Goal: Transaction & Acquisition: Book appointment/travel/reservation

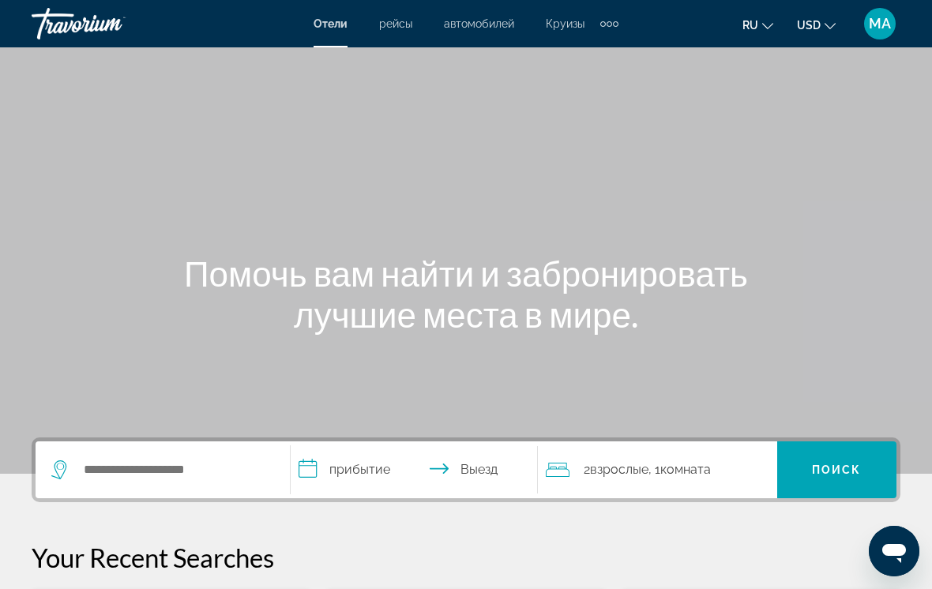
click at [612, 20] on div "Extra navigation items" at bounding box center [609, 24] width 18 height 24
click at [567, 49] on span "деятельность" at bounding box center [570, 53] width 72 height 13
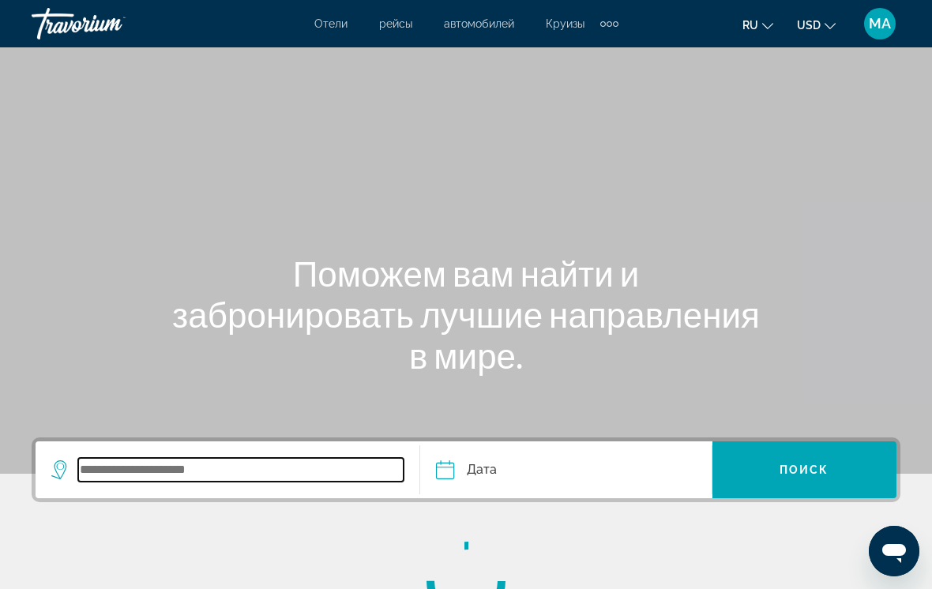
click at [221, 460] on input "Search widget" at bounding box center [240, 470] width 325 height 24
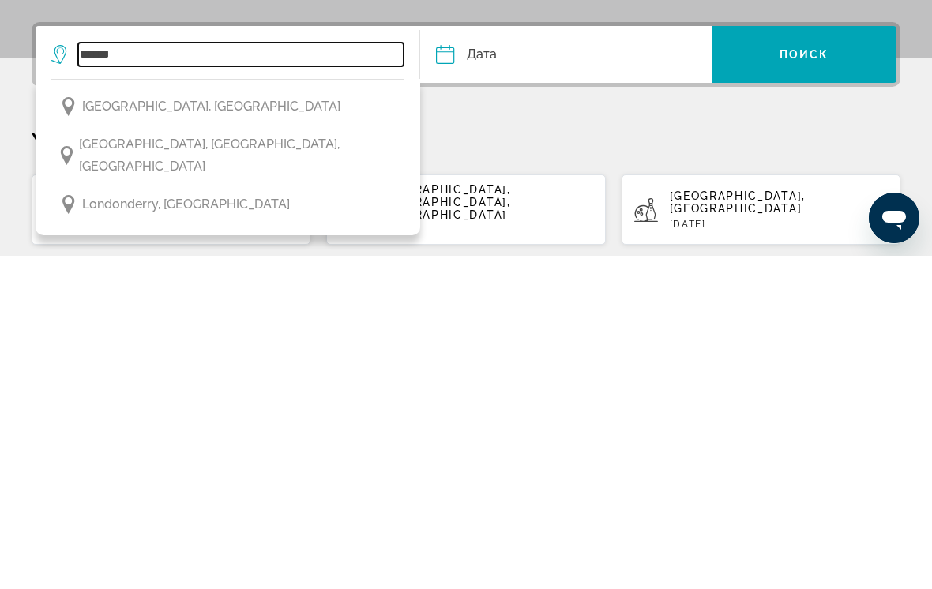
scroll to position [82, 0]
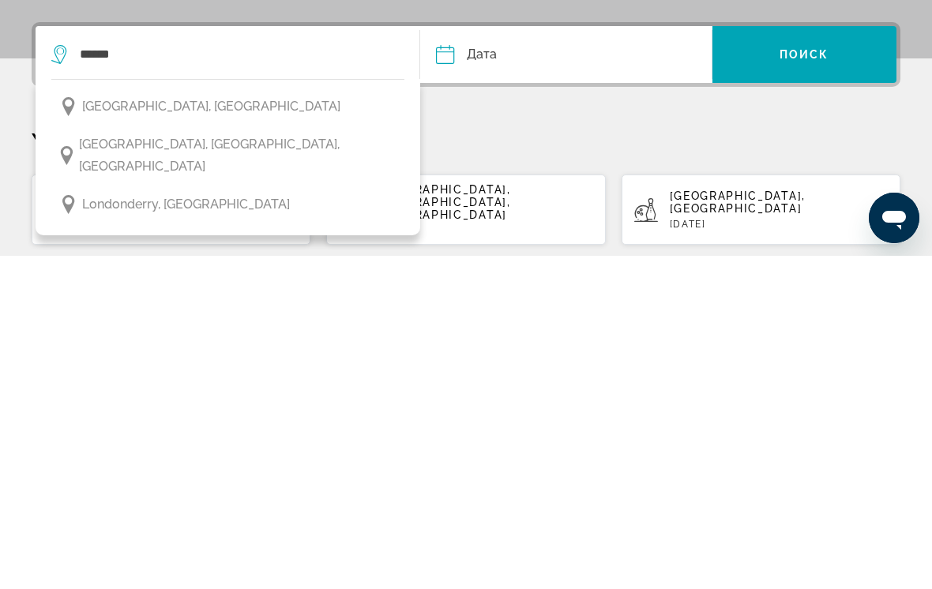
click at [181, 429] on span "[GEOGRAPHIC_DATA], [GEOGRAPHIC_DATA]" at bounding box center [211, 440] width 258 height 22
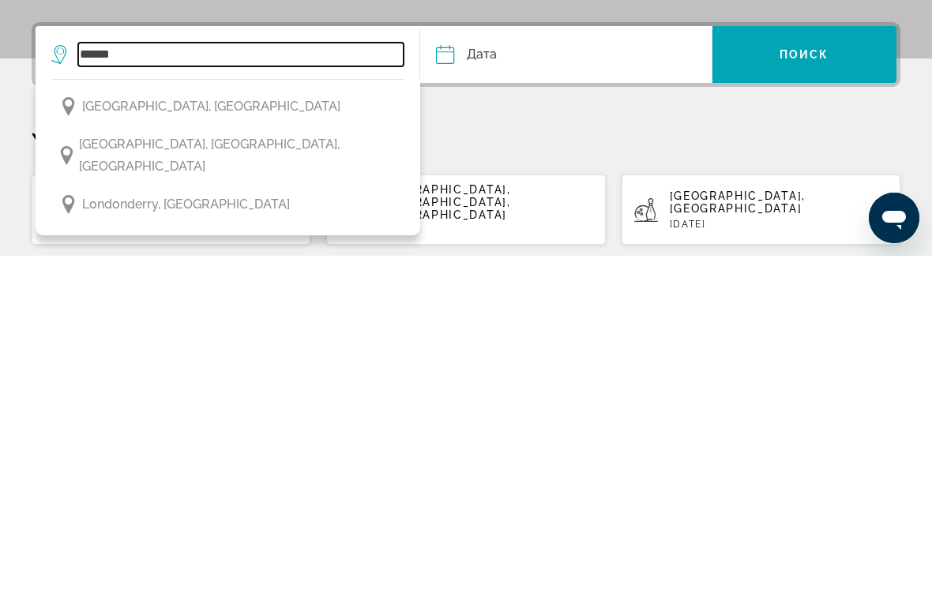
type input "**********"
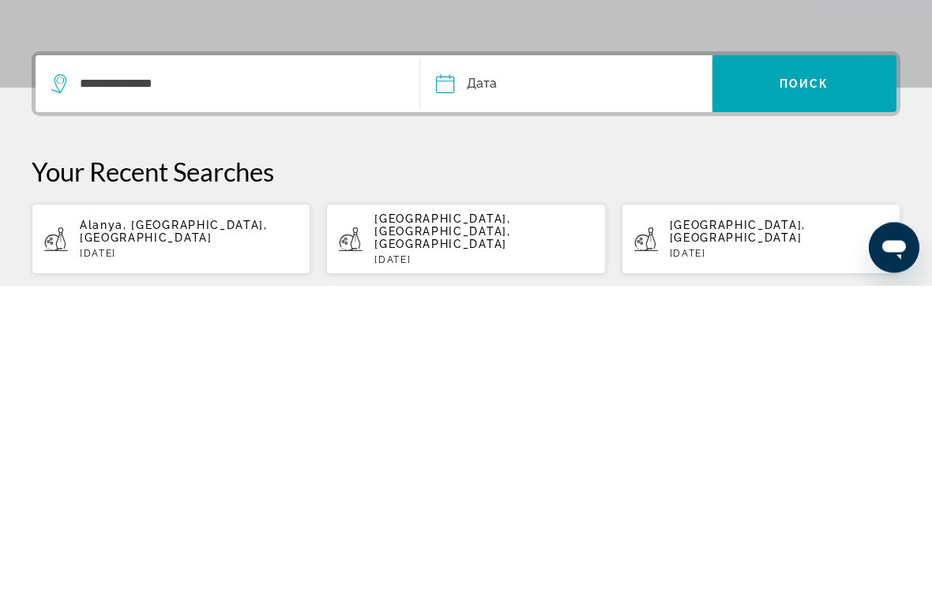
click at [516, 359] on input "Date" at bounding box center [504, 390] width 145 height 62
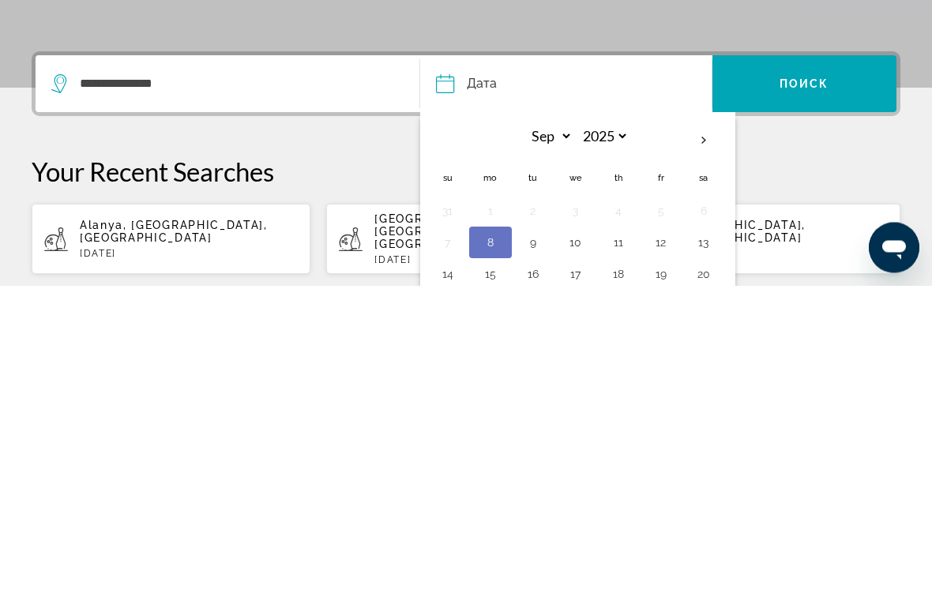
scroll to position [286, 0]
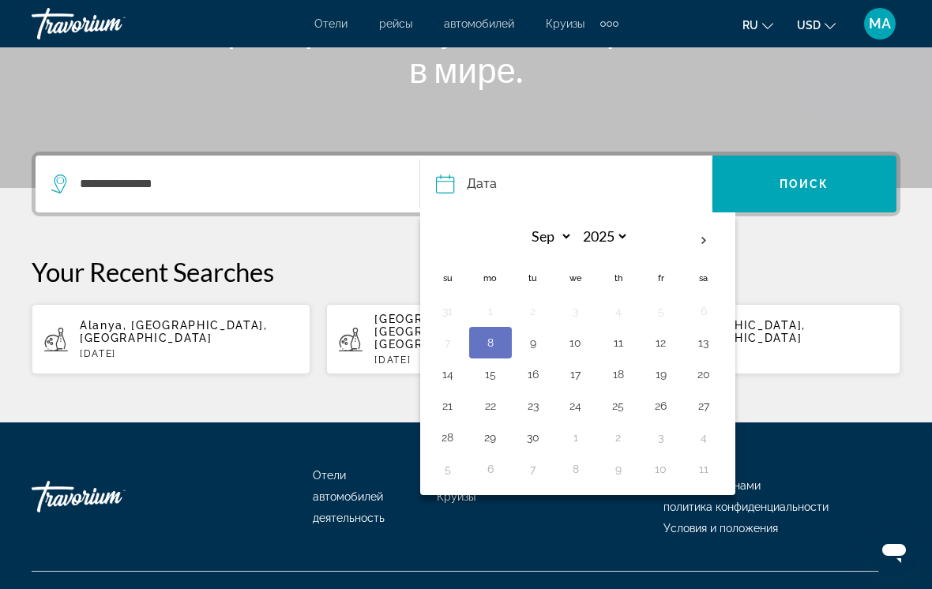
click at [535, 377] on button "16" at bounding box center [532, 374] width 25 height 22
type input "**********"
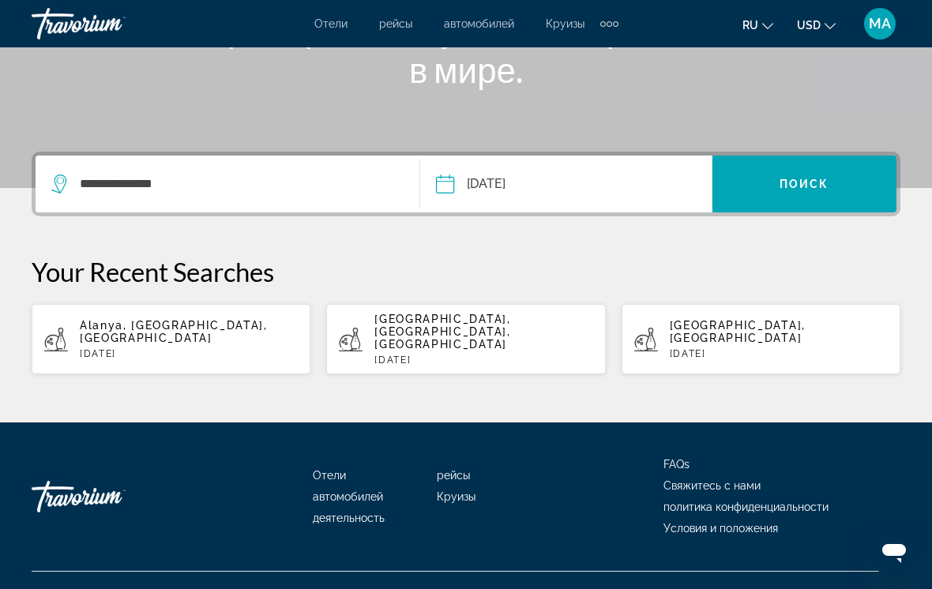
click at [611, 179] on button "**********" at bounding box center [574, 184] width 276 height 57
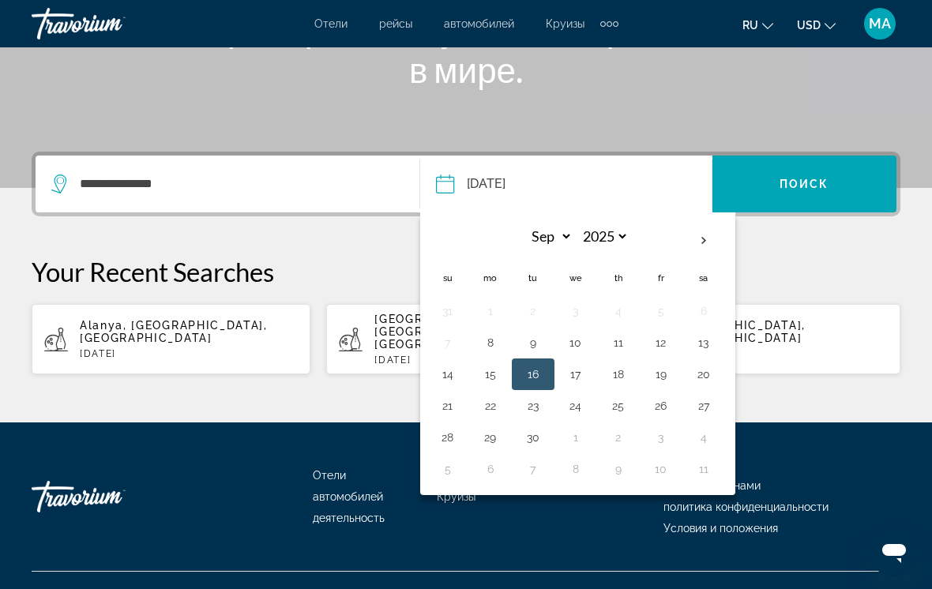
click at [820, 180] on span "Поиск" at bounding box center [804, 184] width 50 height 13
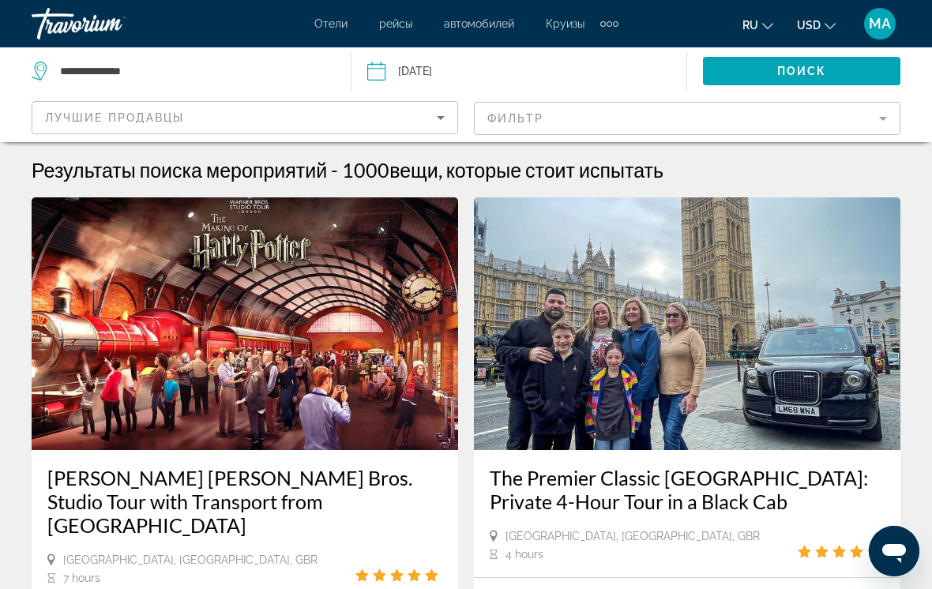
click at [876, 122] on mat-form-field "Фильтр" at bounding box center [687, 118] width 426 height 33
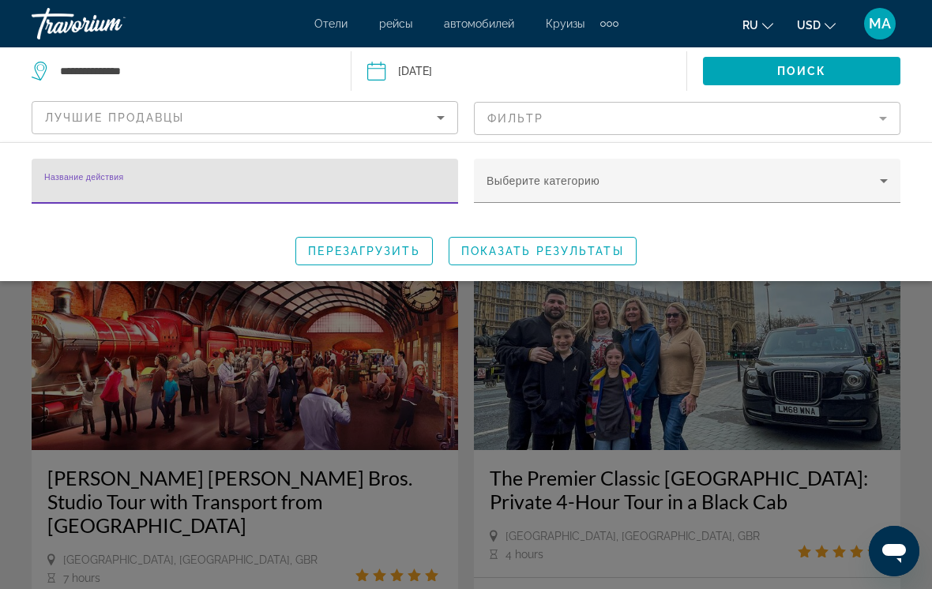
click at [871, 183] on span "Search widget" at bounding box center [682, 187] width 393 height 19
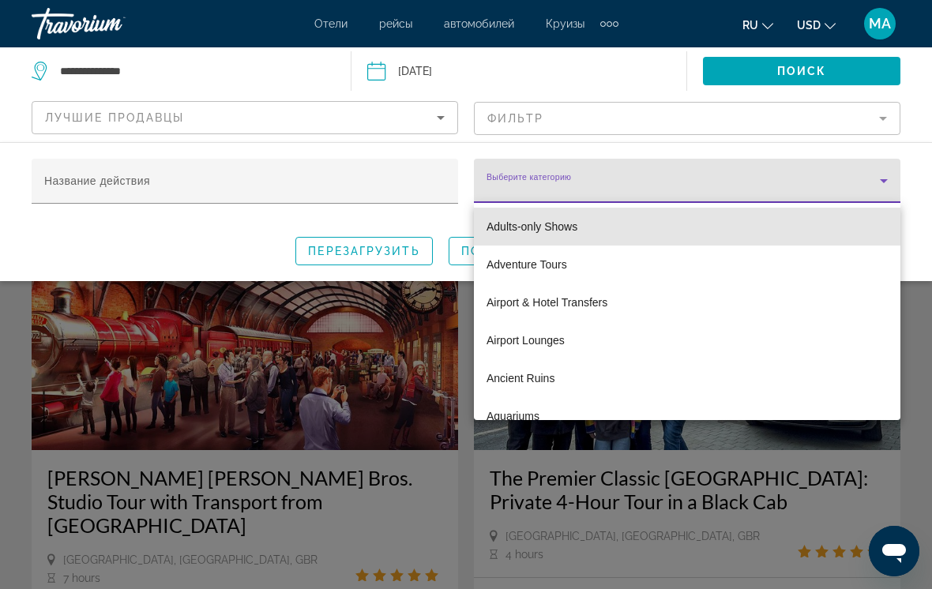
scroll to position [83, 0]
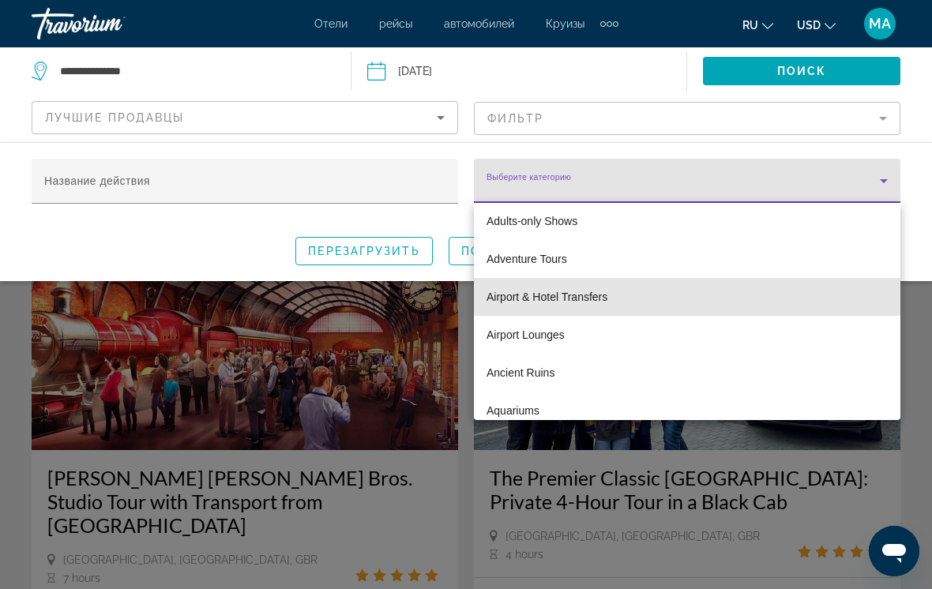
click at [577, 304] on span "Airport & Hotel Transfers" at bounding box center [546, 296] width 121 height 19
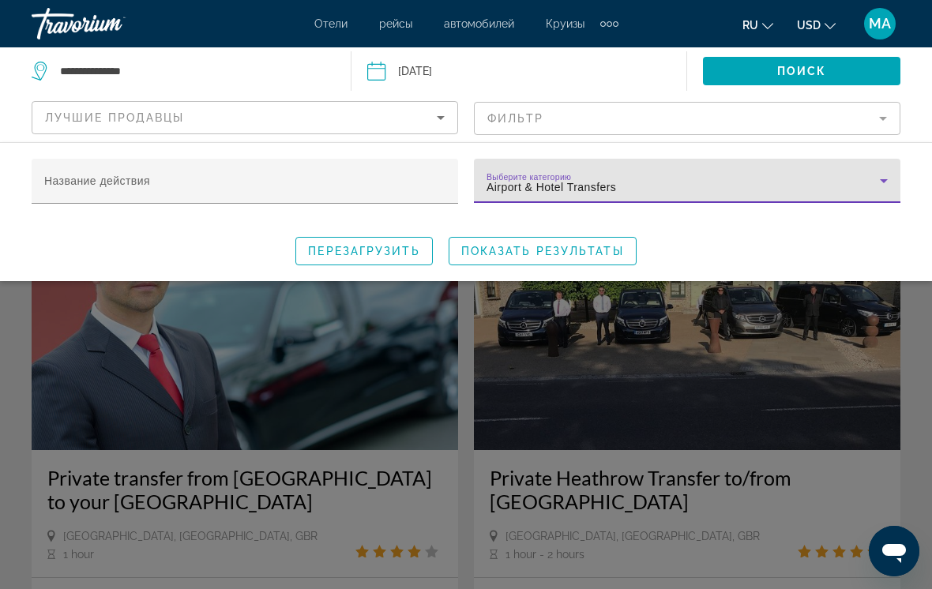
click at [828, 81] on span "Search widget" at bounding box center [801, 71] width 197 height 38
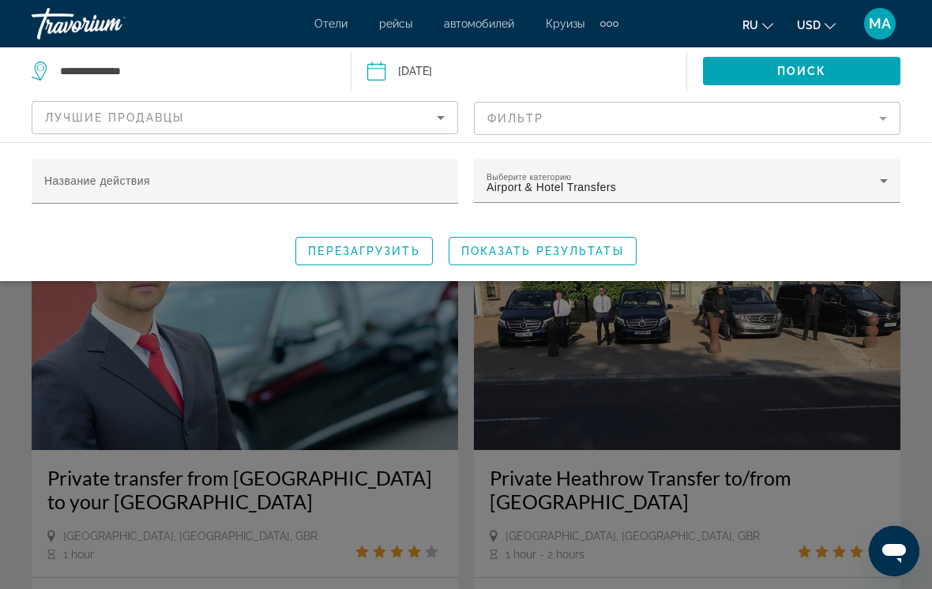
click at [585, 256] on span "Показать результаты" at bounding box center [542, 251] width 163 height 13
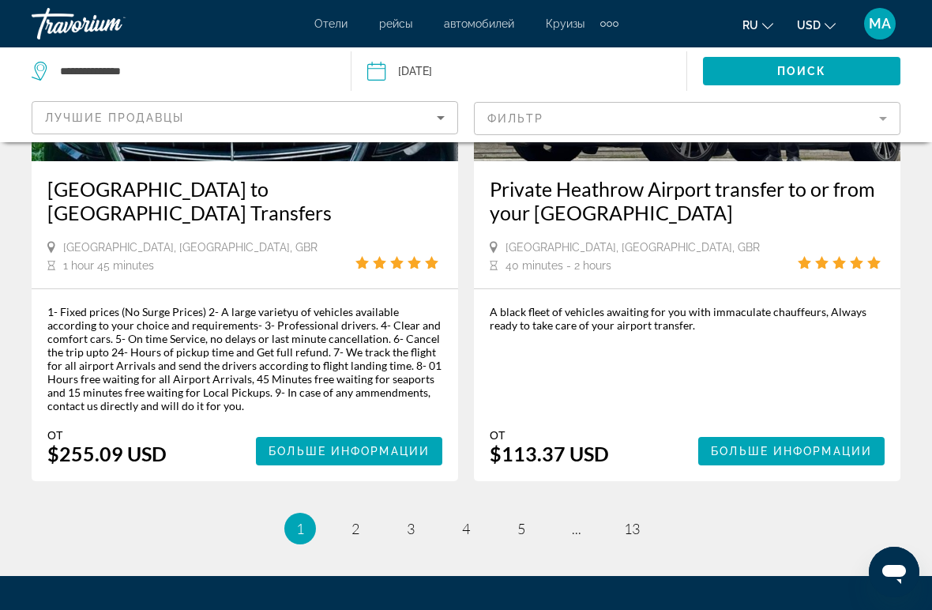
scroll to position [3483, 0]
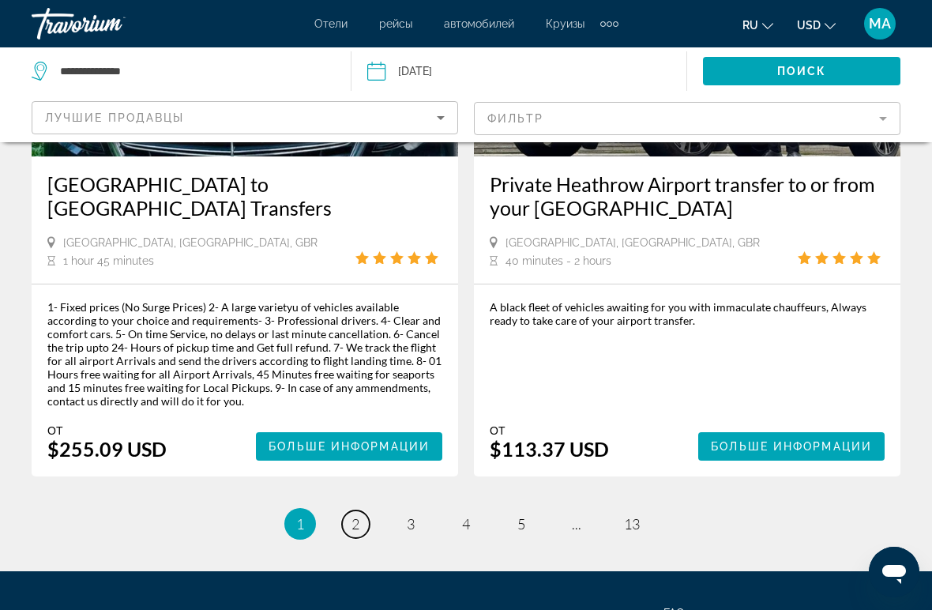
click at [366, 510] on link "page 2" at bounding box center [356, 524] width 28 height 28
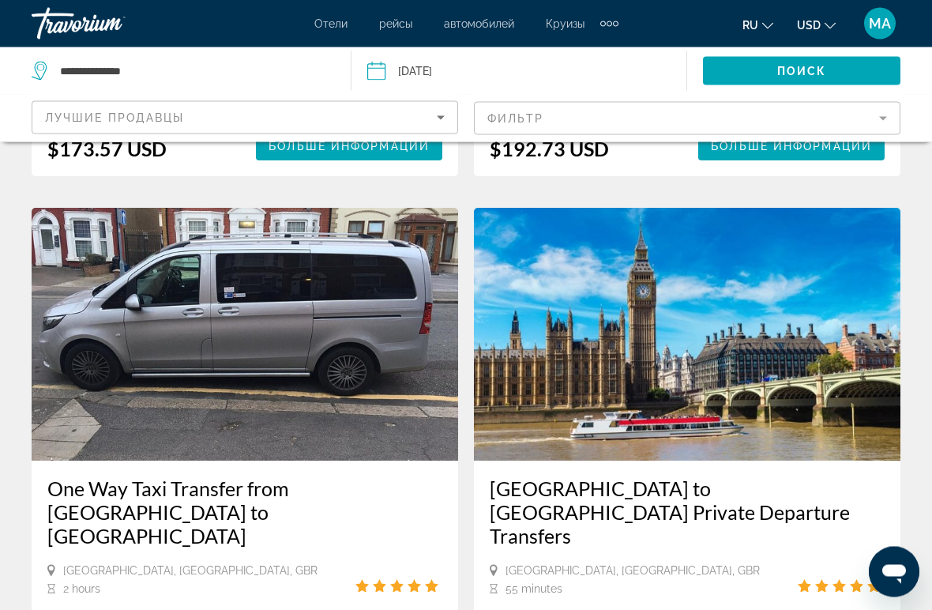
scroll to position [3569, 0]
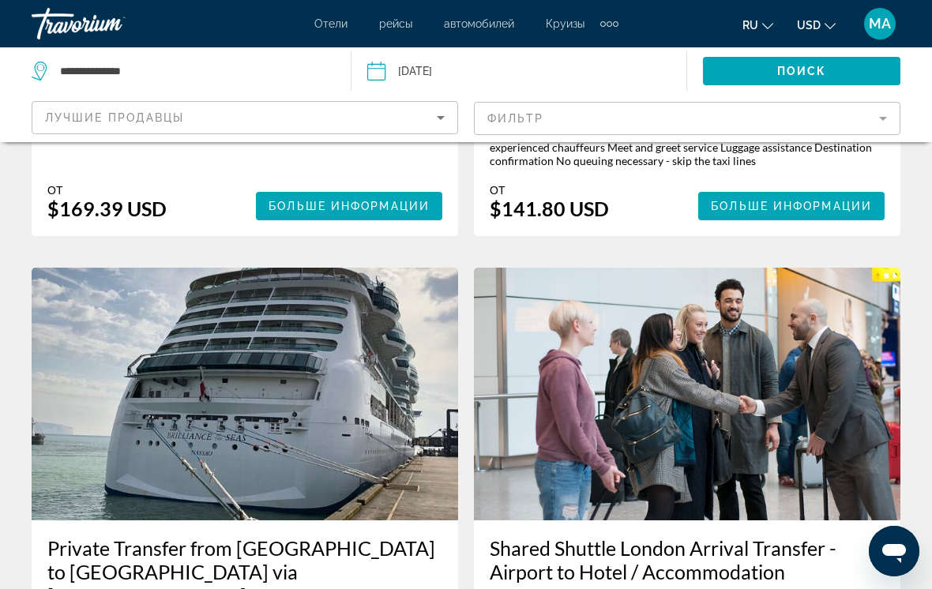
scroll to position [1805, 0]
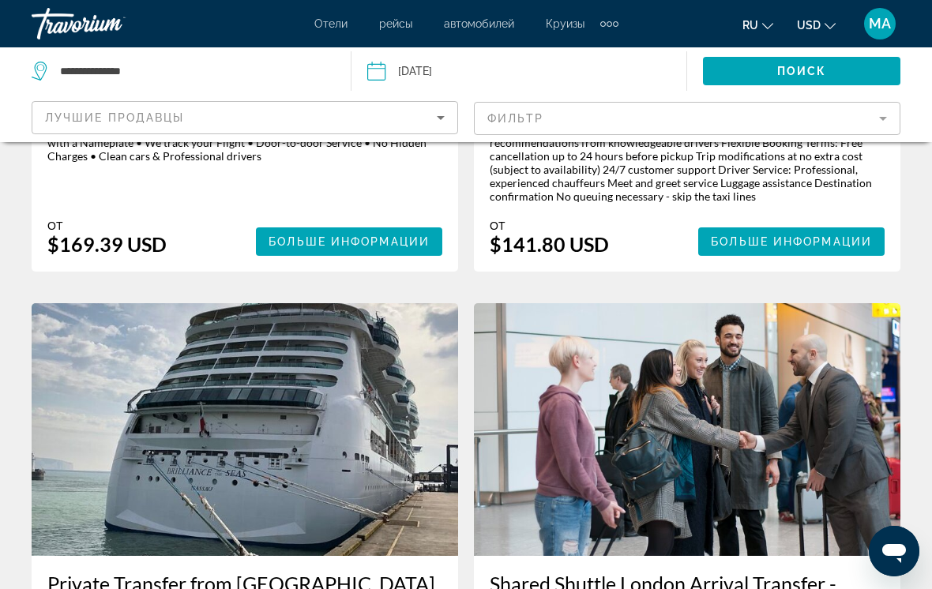
click at [749, 22] on span "ru" at bounding box center [750, 25] width 16 height 13
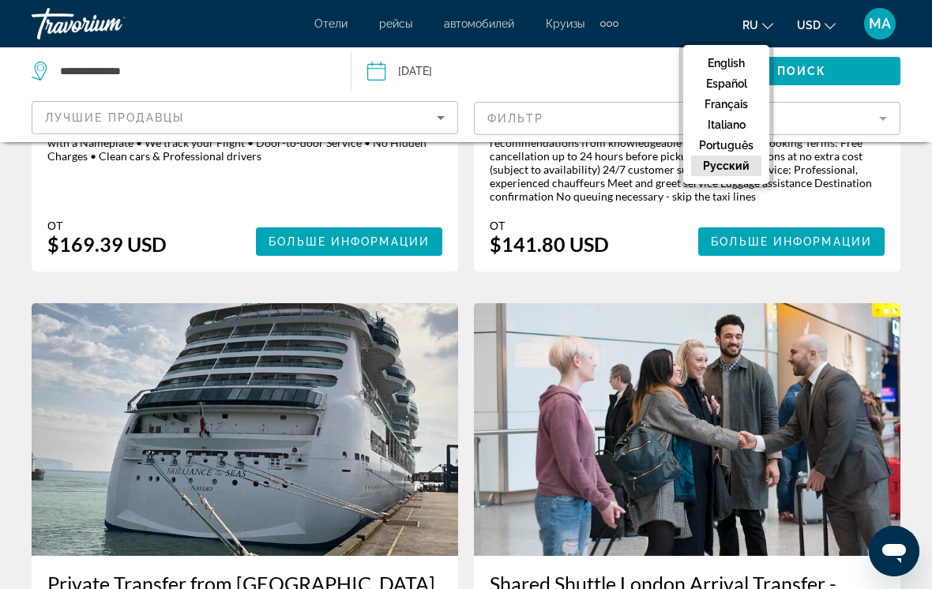
click at [750, 169] on button "русский" at bounding box center [726, 166] width 70 height 21
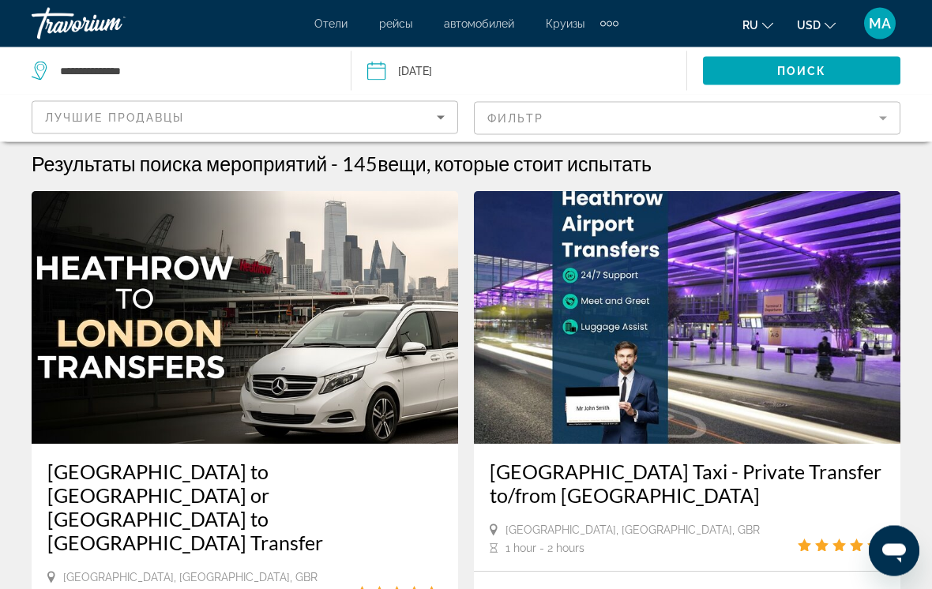
scroll to position [0, 0]
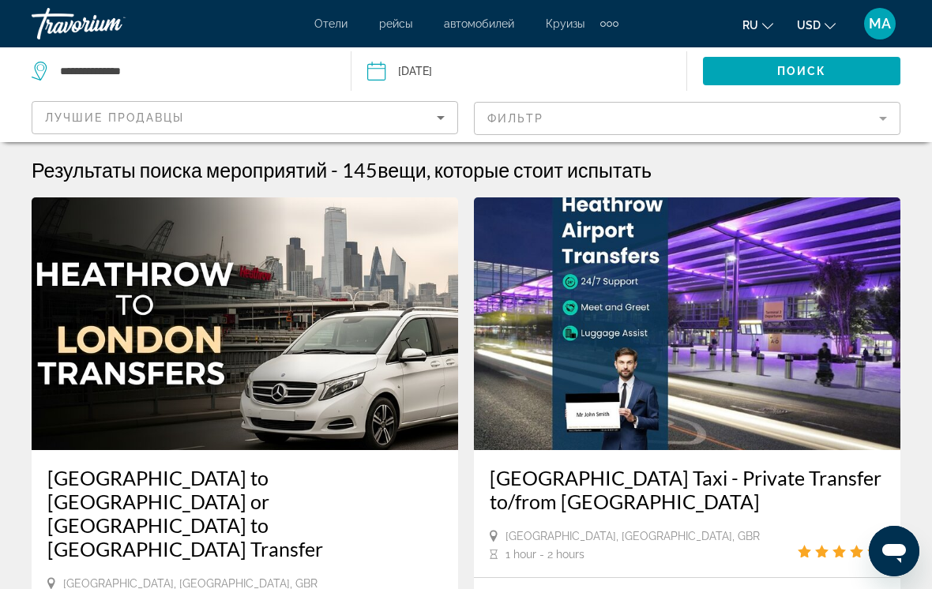
click at [821, 25] on button "USD USD ($) MXN (Mex$) CAD (Can$) GBP (£) EUR (€) AUD (A$) NZD (NZ$) CNY (CN¥)" at bounding box center [816, 24] width 39 height 23
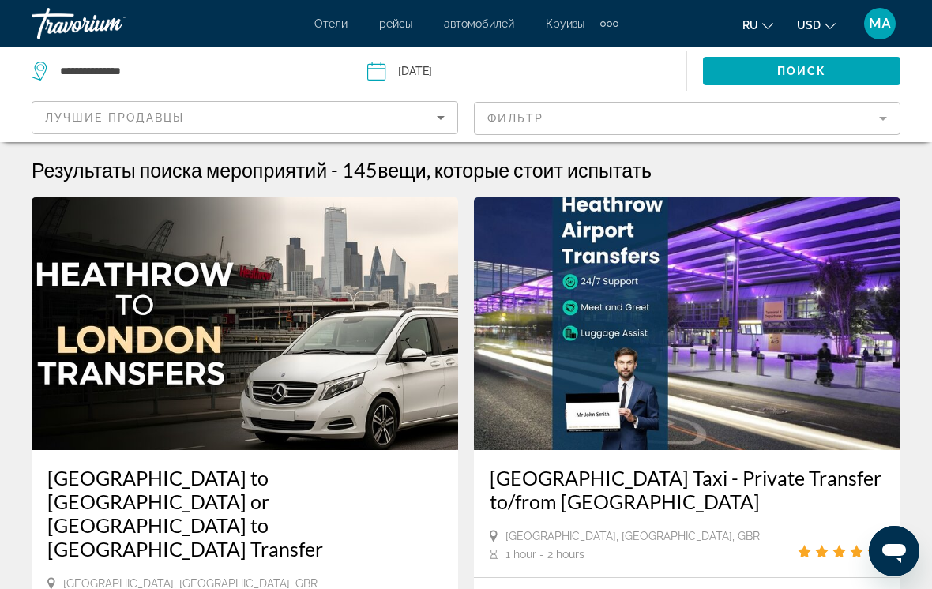
click at [607, 28] on div "Extra navigation items" at bounding box center [609, 24] width 18 height 24
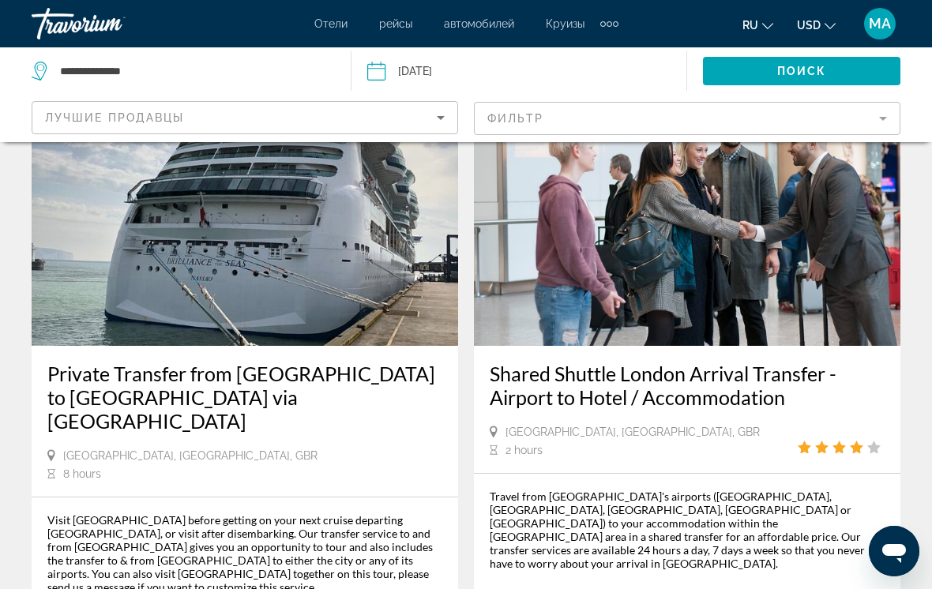
scroll to position [1986, 0]
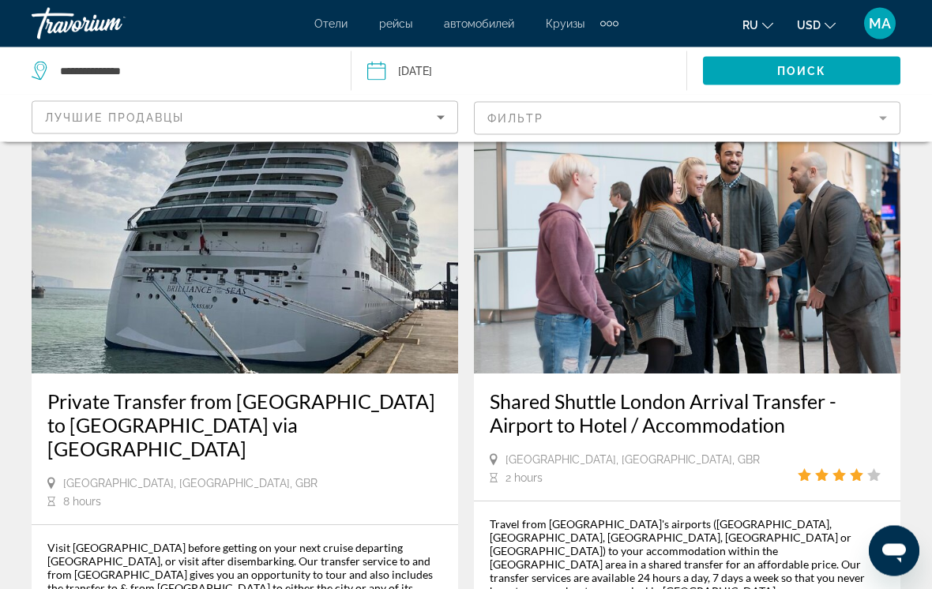
click at [702, 390] on h3 "Shared Shuttle London Arrival Transfer - Airport to Hotel / Accommodation" at bounding box center [687, 413] width 395 height 47
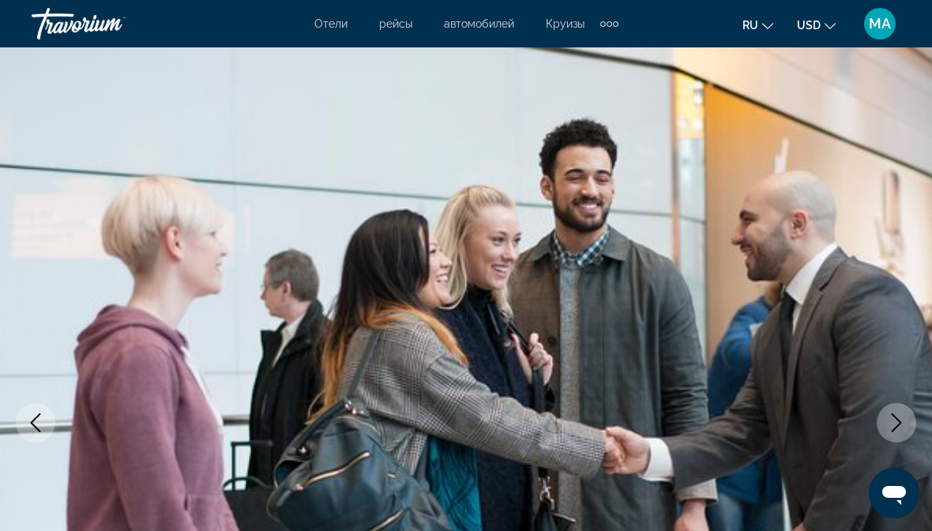
click at [850, 144] on img "Main content" at bounding box center [466, 422] width 932 height 750
